Goal: Task Accomplishment & Management: Manage account settings

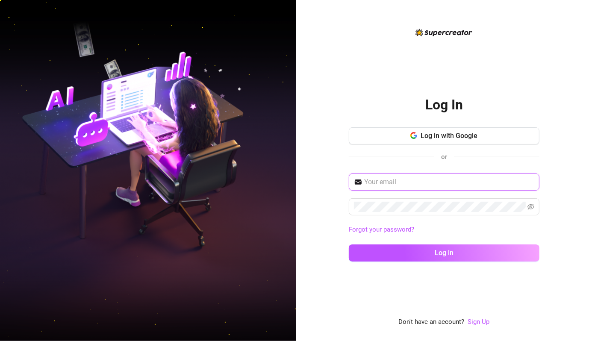
click at [424, 183] on input "text" at bounding box center [449, 182] width 170 height 10
type input "[EMAIL_ADDRESS][DOMAIN_NAME]"
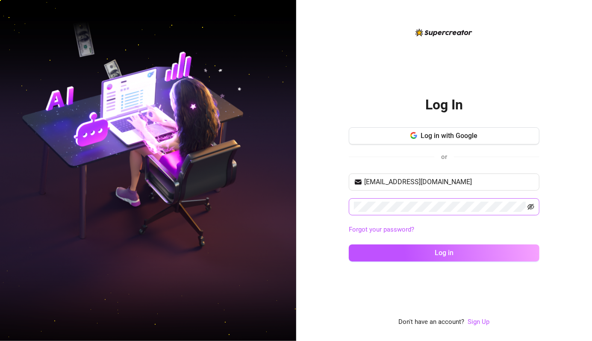
click at [533, 207] on icon "eye-invisible" at bounding box center [531, 207] width 7 height 7
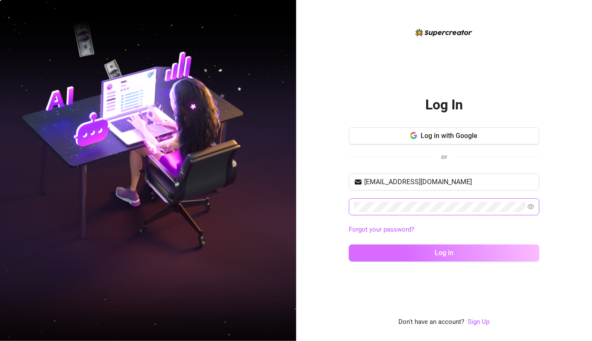
click at [470, 254] on button "Log in" at bounding box center [444, 253] width 191 height 17
